Goal: Information Seeking & Learning: Find specific fact

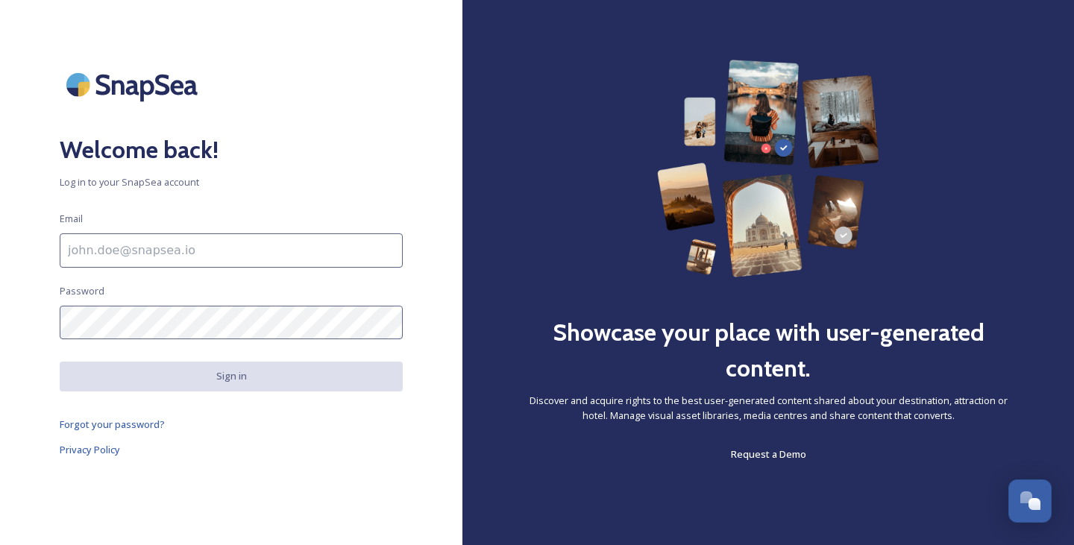
scroll to position [1357, 0]
click at [212, 269] on div "Welcome back! Log in to your SnapSea account Email Password Sign in Forgot your…" at bounding box center [231, 273] width 462 height 426
click at [212, 257] on input at bounding box center [231, 250] width 343 height 34
type input "[PERSON_NAME][EMAIL_ADDRESS][DOMAIN_NAME]"
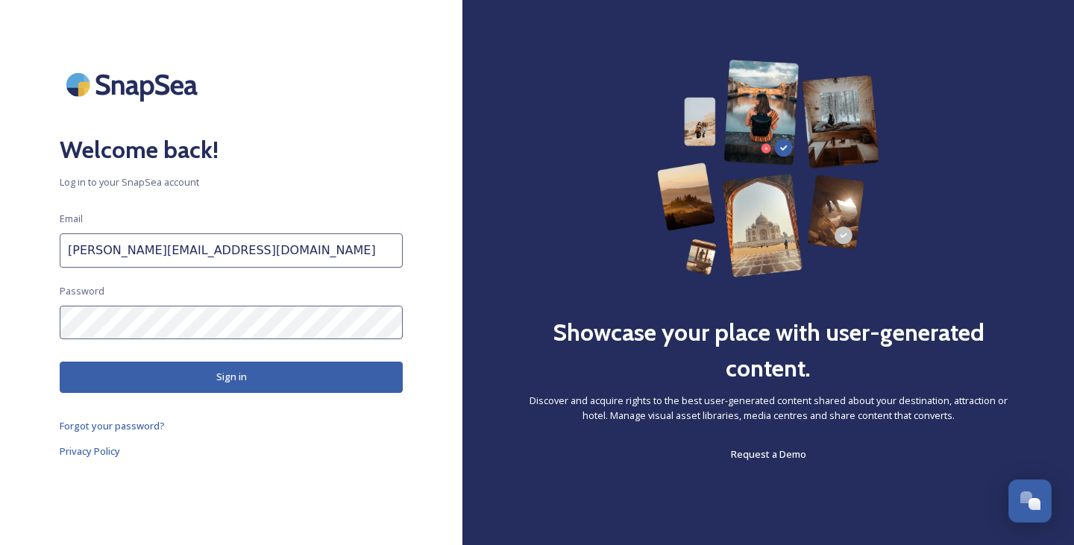
click at [204, 369] on button "Sign in" at bounding box center [231, 377] width 343 height 31
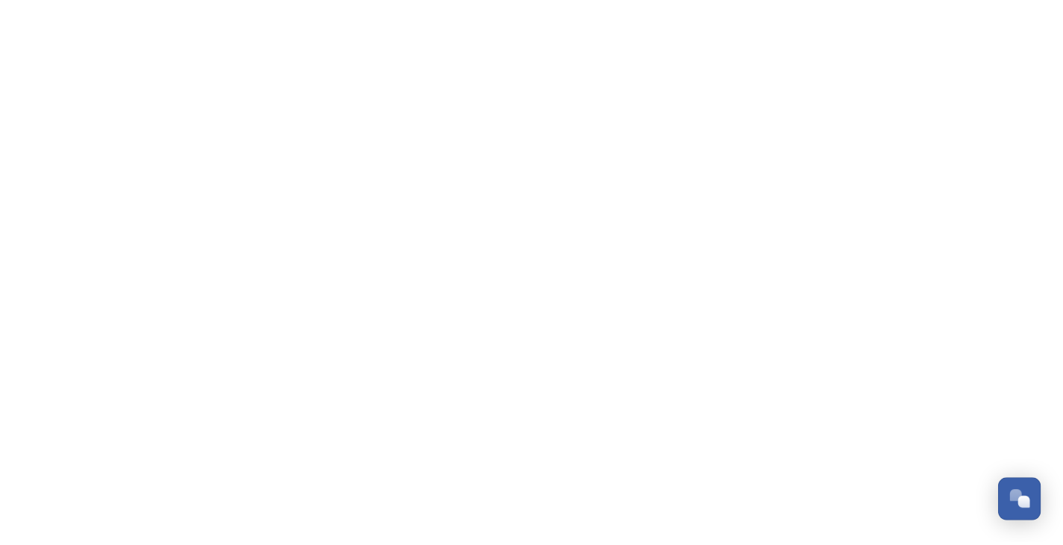
scroll to position [1400, 0]
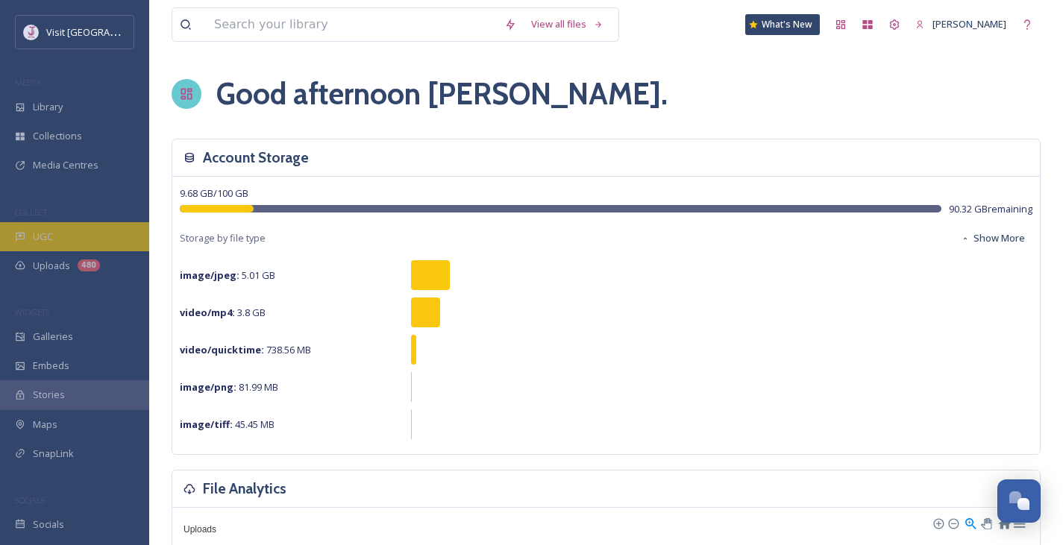
click at [79, 242] on div "UGC" at bounding box center [74, 236] width 149 height 29
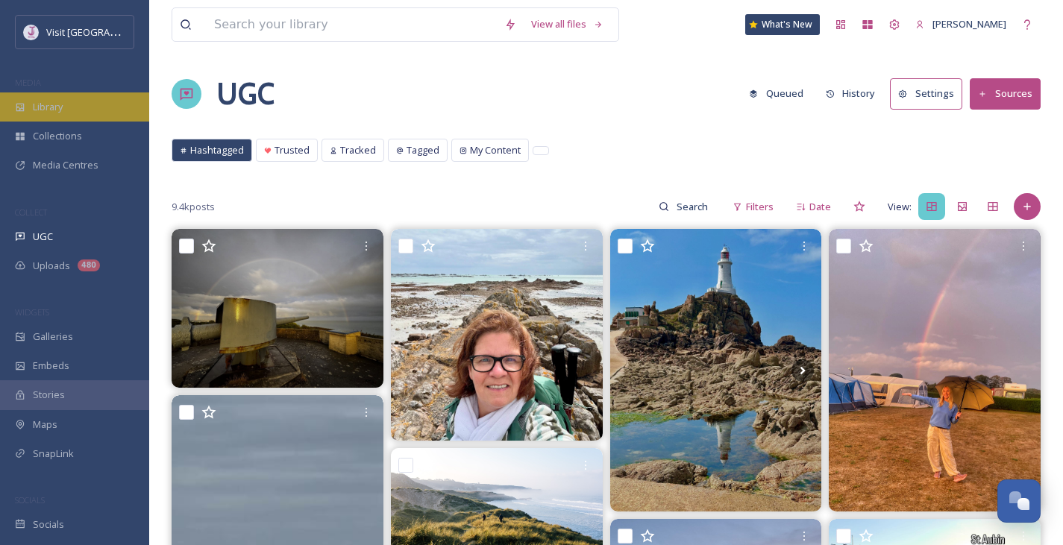
click at [75, 97] on div "Library" at bounding box center [74, 106] width 149 height 29
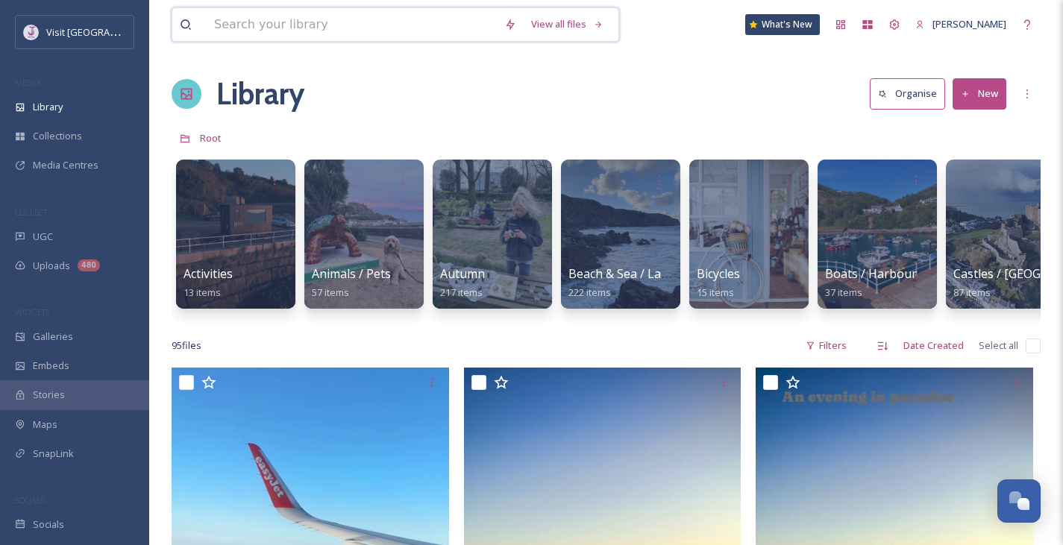
click at [399, 23] on input at bounding box center [352, 24] width 290 height 33
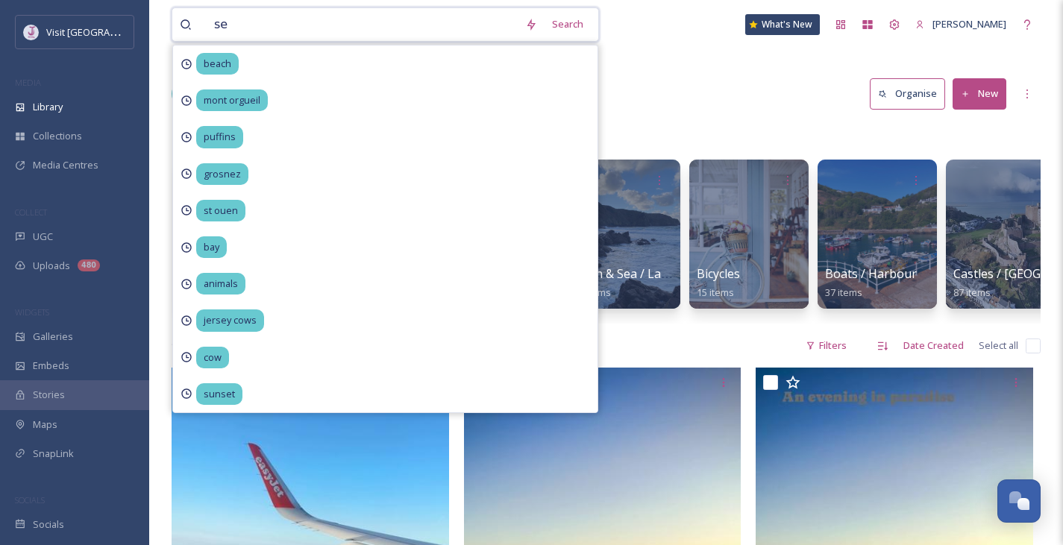
type input "sea"
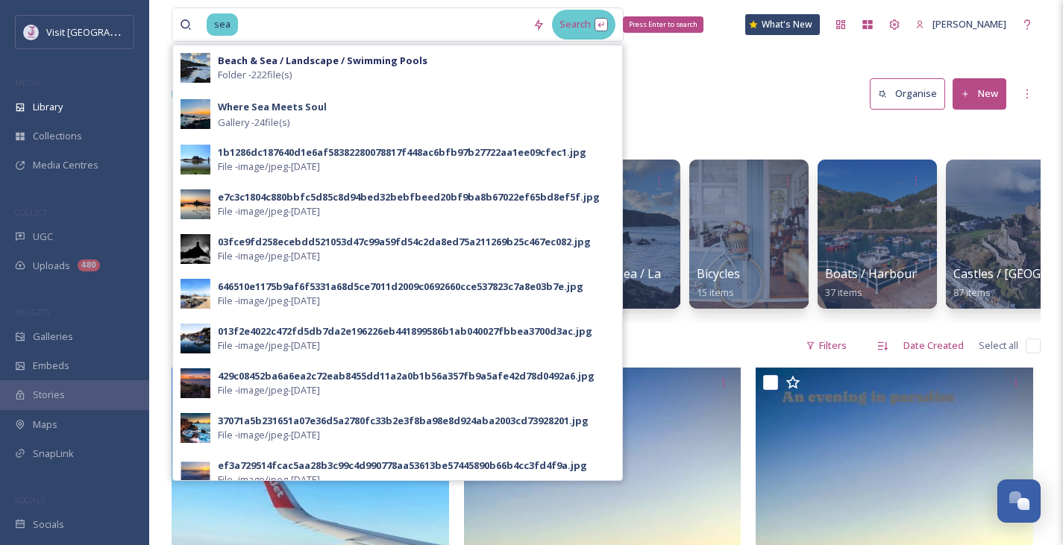
click at [615, 29] on div "Search Press Enter to search" at bounding box center [583, 24] width 63 height 29
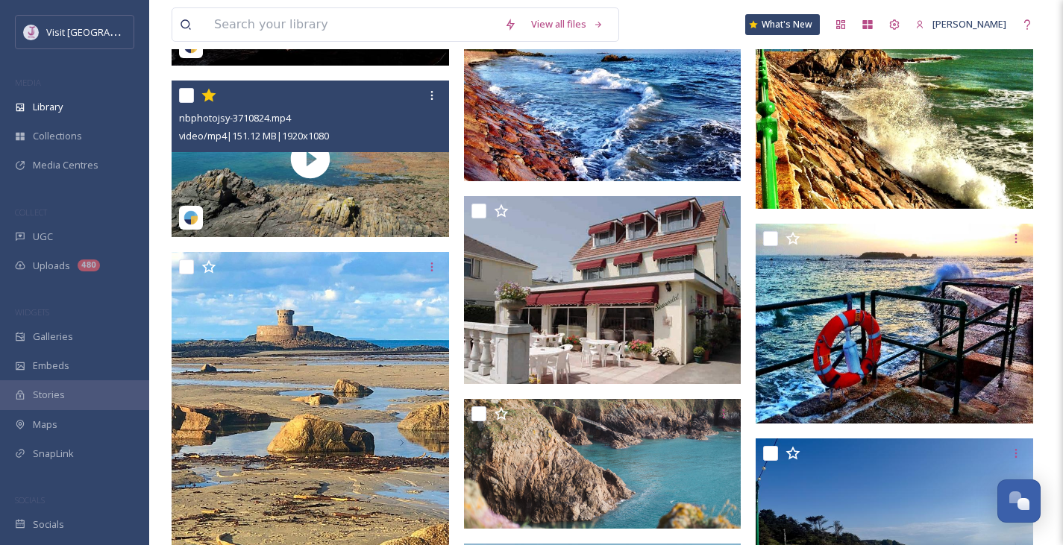
scroll to position [1205, 0]
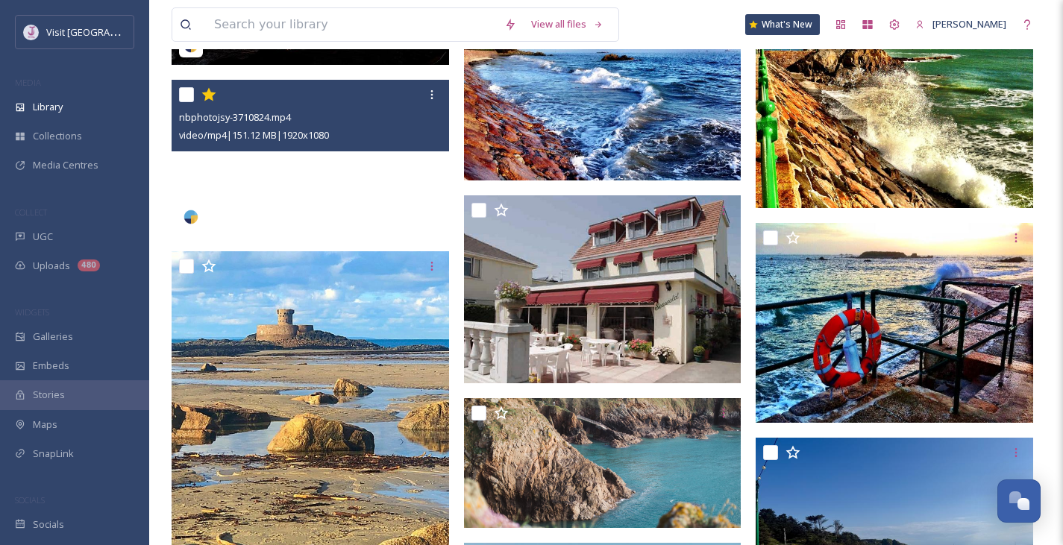
click at [310, 186] on video "nbphotojsy-3710824.mp4" at bounding box center [310, 158] width 277 height 156
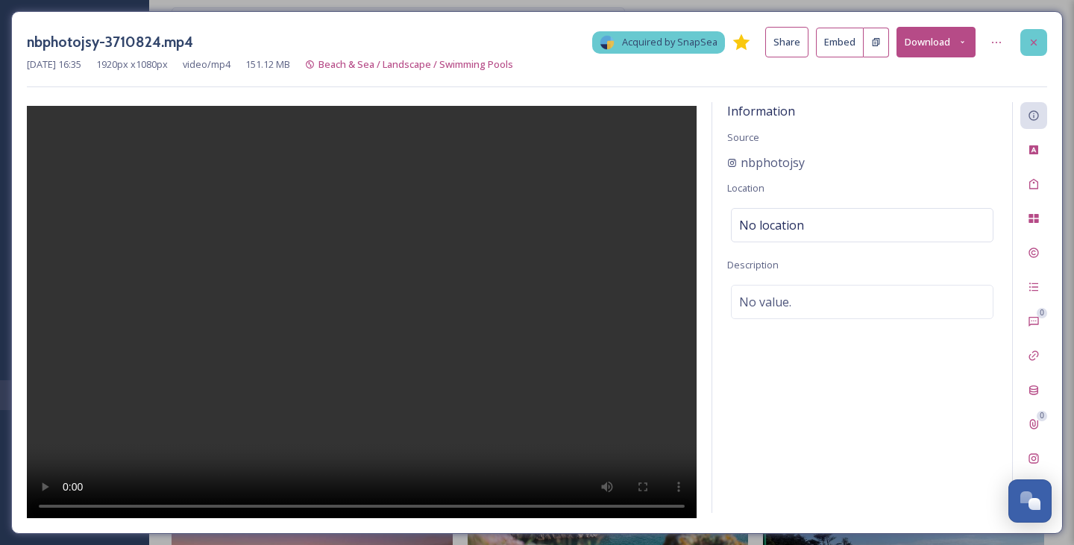
click at [1041, 35] on div at bounding box center [1033, 42] width 27 height 27
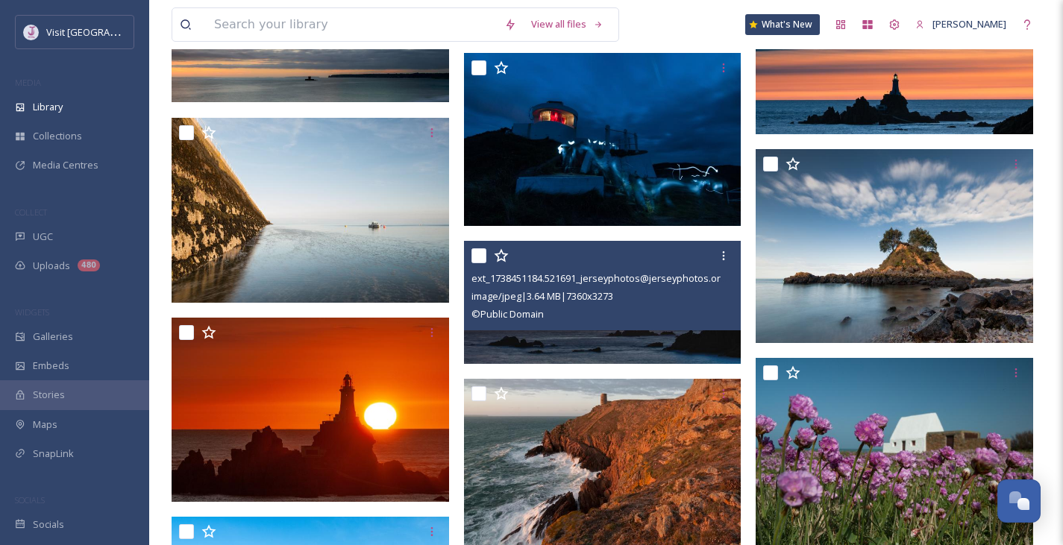
scroll to position [8724, 0]
